Goal: Task Accomplishment & Management: Use online tool/utility

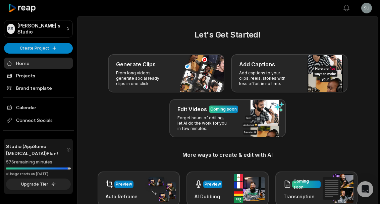
click at [18, 74] on link "Projects" at bounding box center [38, 75] width 69 height 11
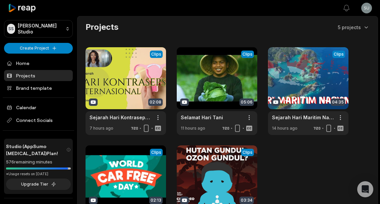
click at [126, 69] on link at bounding box center [125, 91] width 80 height 88
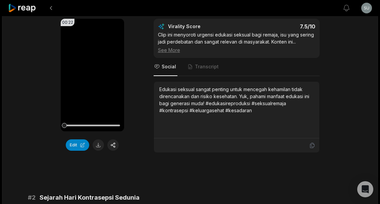
scroll to position [81, 0]
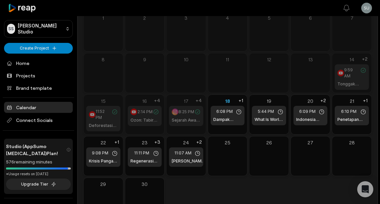
scroll to position [56, 0]
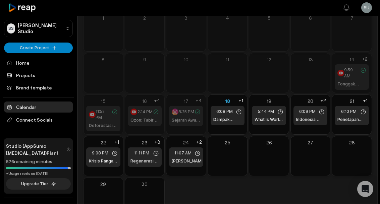
click at [182, 152] on span "11:07 AM" at bounding box center [182, 154] width 17 height 6
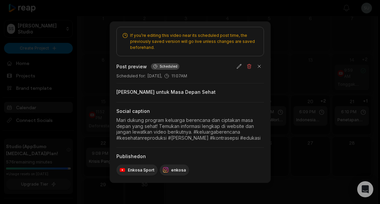
click at [310, 192] on div at bounding box center [190, 102] width 380 height 204
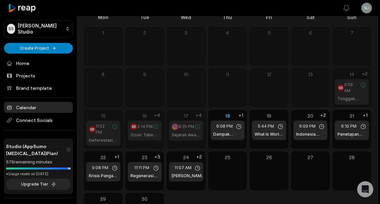
scroll to position [41, 0]
click at [283, 196] on div "Mon Tue Wed Thu Fri Sat Sun 1 2 3 4 5 6 7 8 9 10 11 12 13 14 9:59 AM Tonggak Se…" at bounding box center [227, 123] width 289 height 219
